Goal: Complete application form

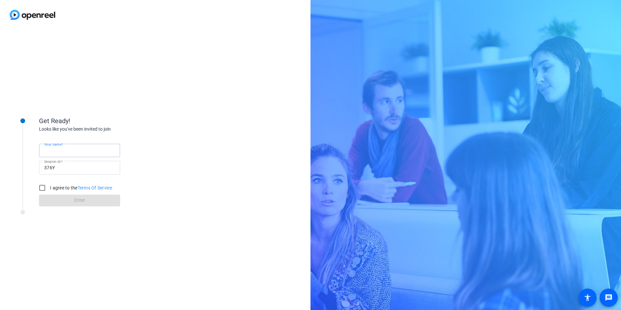
click at [83, 152] on input "Your name" at bounding box center [79, 151] width 71 height 8
click at [158, 119] on div "Get Ready!" at bounding box center [104, 121] width 130 height 10
click at [81, 154] on input "Your name" at bounding box center [79, 151] width 71 height 8
type input "[PERSON_NAME]"
click at [169, 175] on div "Get Ready! Looks like you've been invited to join Your name [PERSON_NAME] Sessi…" at bounding box center [155, 170] width 311 height 280
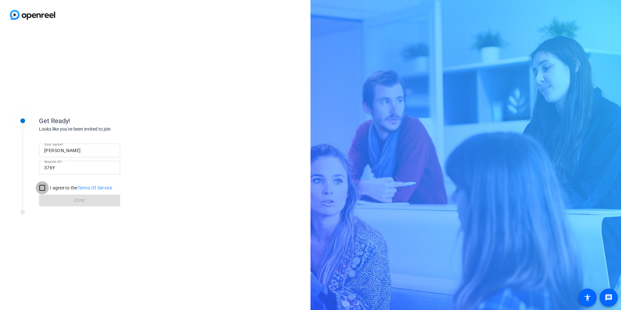
click at [43, 186] on input "I agree to the Terms Of Service" at bounding box center [42, 187] width 13 height 13
checkbox input "true"
click at [67, 202] on span at bounding box center [79, 201] width 81 height 16
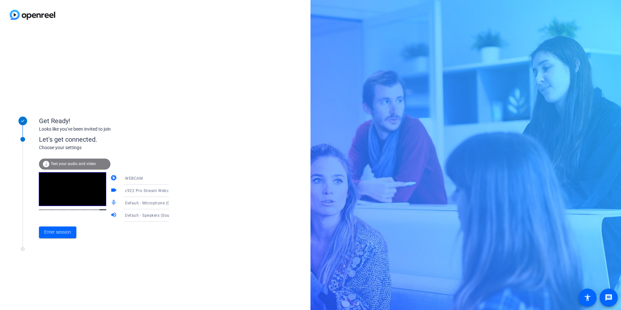
click at [129, 176] on span "WEBCAM" at bounding box center [134, 178] width 18 height 5
click at [128, 191] on span "WEBCAM" at bounding box center [124, 191] width 17 height 8
click at [172, 203] on icon at bounding box center [176, 203] width 8 height 8
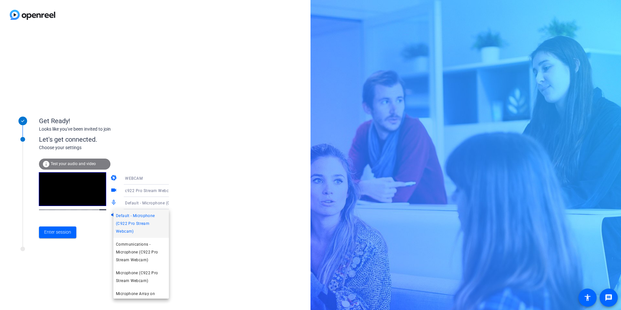
click at [207, 206] on div at bounding box center [310, 155] width 621 height 310
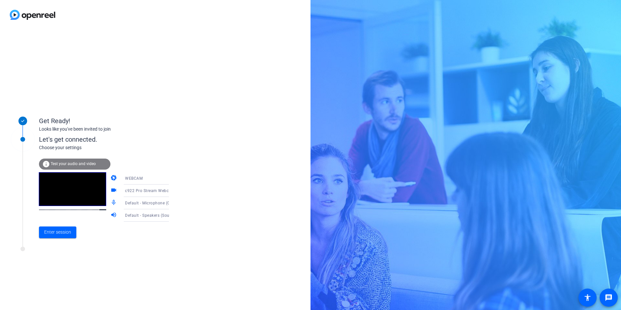
click at [174, 216] on icon at bounding box center [175, 216] width 3 height 2
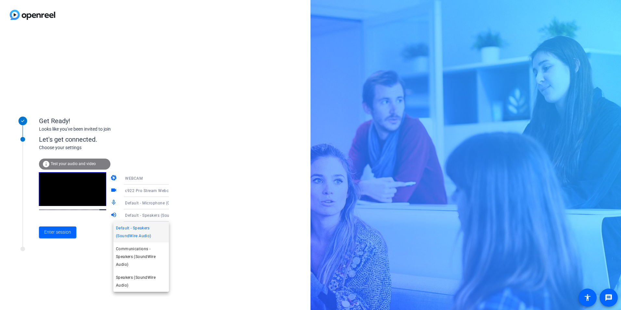
click at [219, 208] on div at bounding box center [310, 155] width 621 height 310
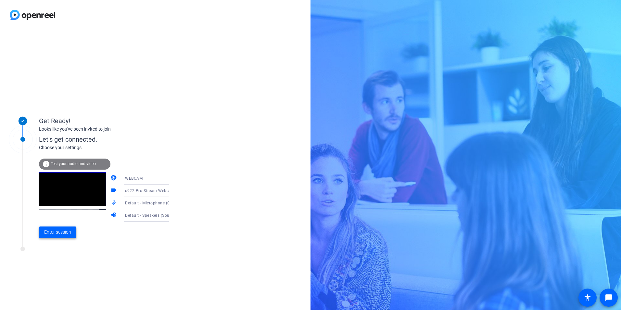
click at [73, 226] on span at bounding box center [57, 232] width 37 height 16
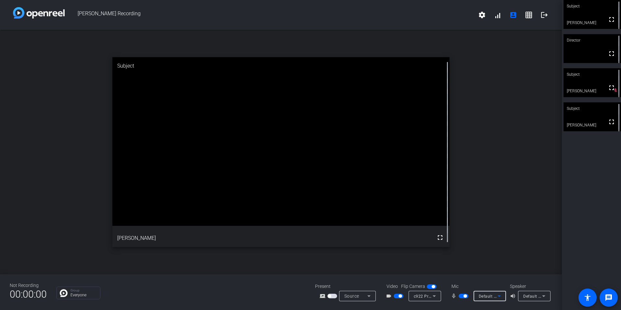
click at [501, 297] on icon at bounding box center [499, 296] width 8 height 8
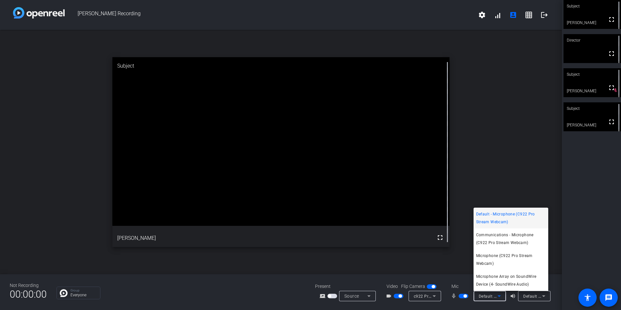
click at [565, 248] on div at bounding box center [310, 155] width 621 height 310
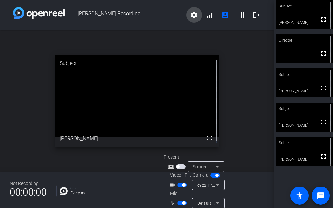
click at [191, 16] on mat-icon "settings" at bounding box center [194, 15] width 8 height 8
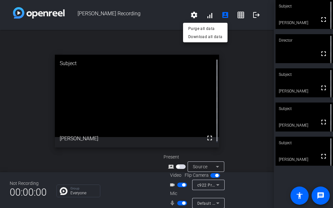
click at [206, 17] on div at bounding box center [166, 104] width 333 height 208
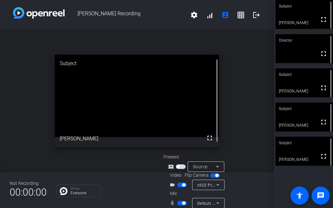
click at [206, 17] on span at bounding box center [210, 15] width 16 height 16
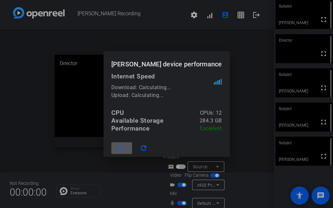
click at [145, 13] on div at bounding box center [166, 104] width 333 height 208
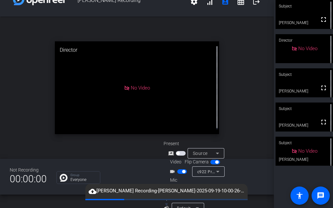
scroll to position [26, 0]
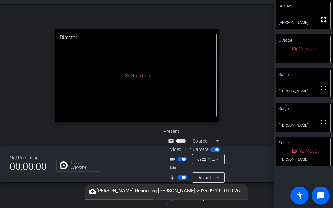
click at [172, 176] on mat-icon "mic_none" at bounding box center [174, 177] width 8 height 8
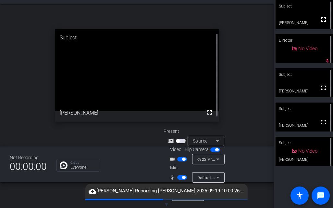
click at [179, 177] on span "button" at bounding box center [182, 177] width 10 height 5
click at [183, 177] on span "button" at bounding box center [182, 177] width 10 height 5
